Goal: Task Accomplishment & Management: Manage account settings

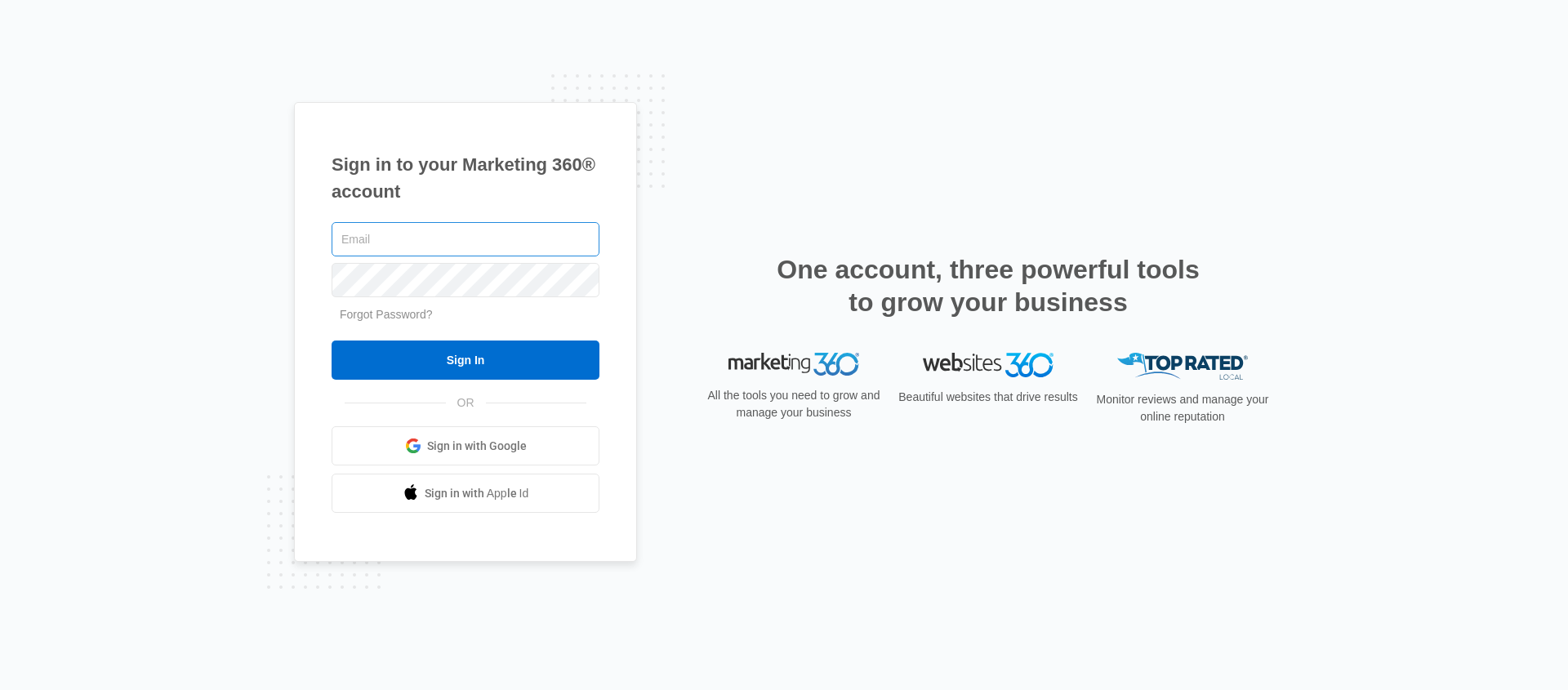
type input "[EMAIL_ADDRESS][DOMAIN_NAME]"
click at [253, 350] on div "Sign in to your Marketing 360® account [EMAIL_ADDRESS][DOMAIN_NAME] Forgot Pass…" at bounding box center [784, 345] width 1568 height 690
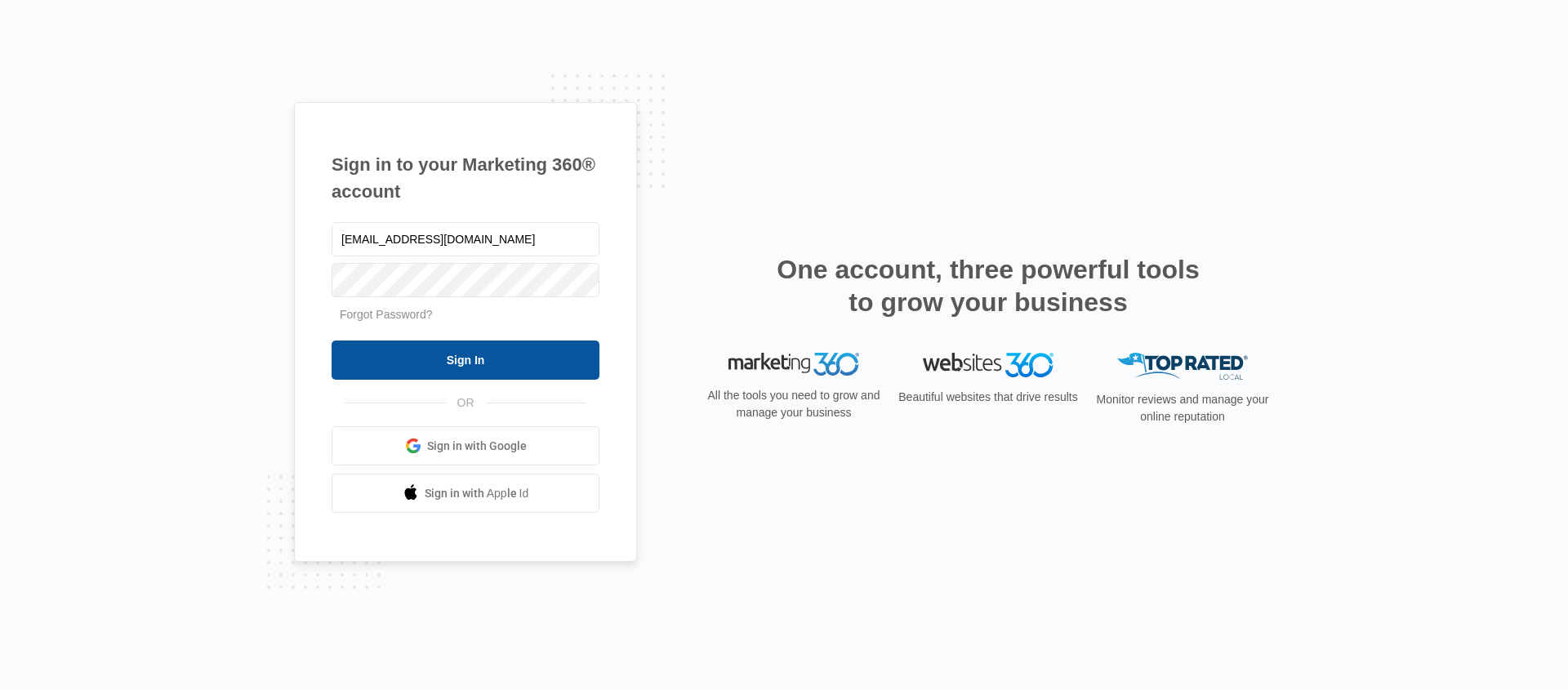
click at [460, 378] on input "Sign In" at bounding box center [465, 359] width 268 height 40
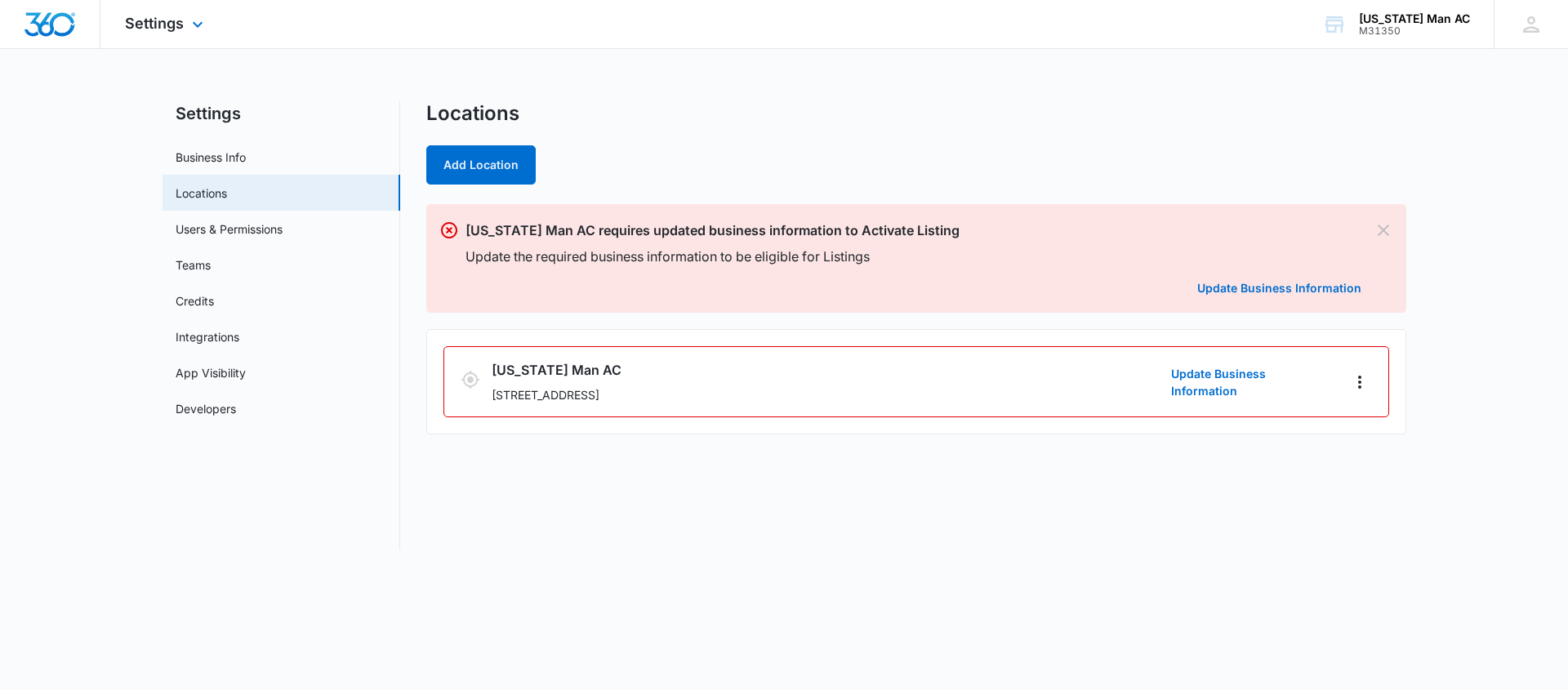
click at [178, 34] on div "Settings Apps Reputation Websites Forms CRM Email Social Shop Payments POS Cont…" at bounding box center [166, 24] width 131 height 48
